Goal: Task Accomplishment & Management: Manage account settings

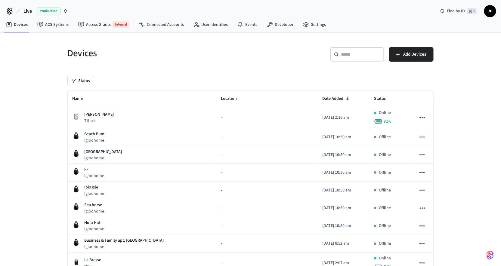
click at [26, 8] on span "Live" at bounding box center [27, 11] width 8 height 7
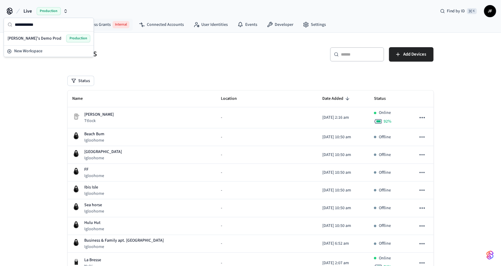
type input "**********"
click at [67, 39] on span "Production" at bounding box center [78, 39] width 24 height 8
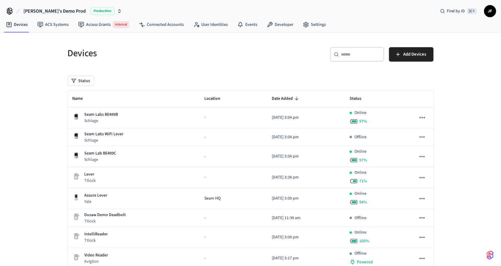
drag, startPoint x: 172, startPoint y: 63, endPoint x: 214, endPoint y: 62, distance: 42.4
click at [171, 63] on div "Devices" at bounding box center [153, 53] width 186 height 26
click at [420, 56] on span "Add Devices" at bounding box center [414, 55] width 23 height 8
click at [310, 61] on div "​ ​ Add Devices" at bounding box center [343, 56] width 179 height 19
click at [223, 57] on h5 "Devices" at bounding box center [157, 53] width 179 height 12
